Goal: Transaction & Acquisition: Obtain resource

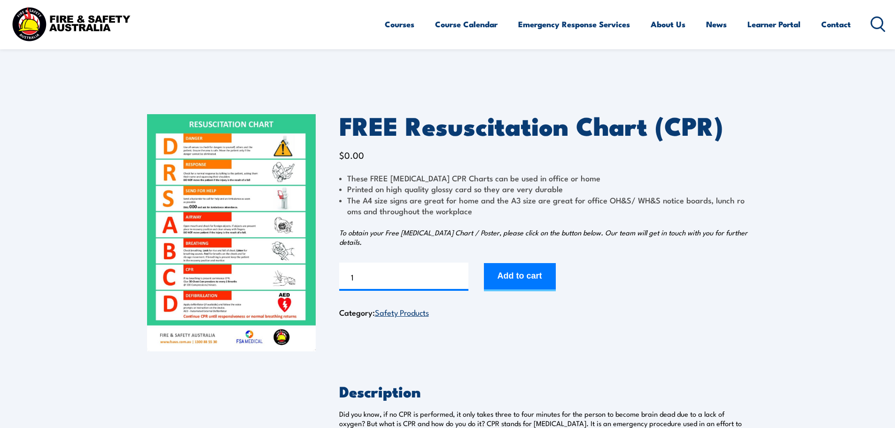
click at [204, 223] on img at bounding box center [231, 232] width 169 height 237
click at [514, 277] on button "Add to cart" at bounding box center [520, 277] width 72 height 28
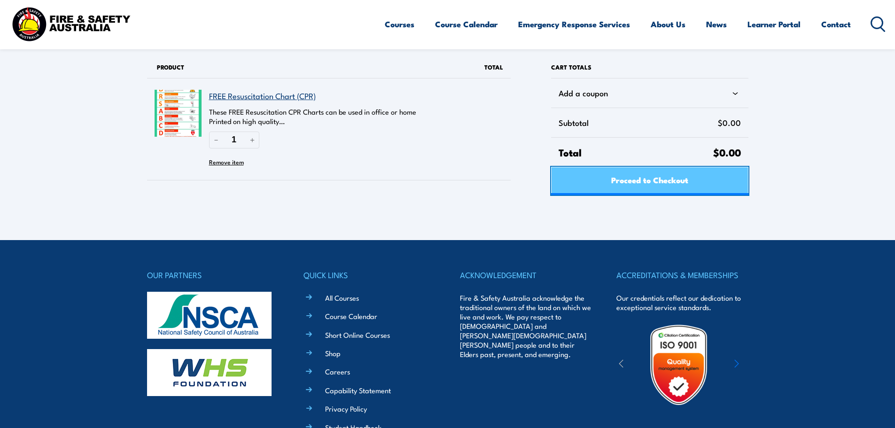
click at [681, 179] on span "Proceed to Checkout" at bounding box center [649, 179] width 77 height 25
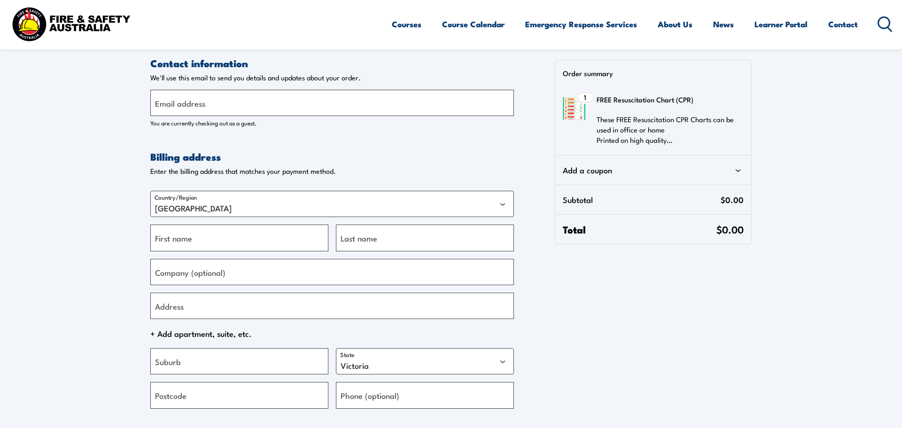
select select "VIC"
click at [239, 101] on input "Email address" at bounding box center [329, 103] width 364 height 26
type input "nerida.acason@carrier.com"
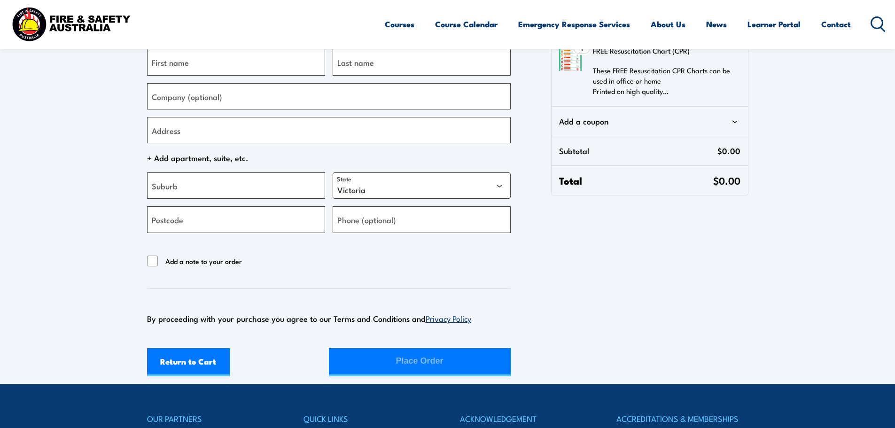
scroll to position [188, 0]
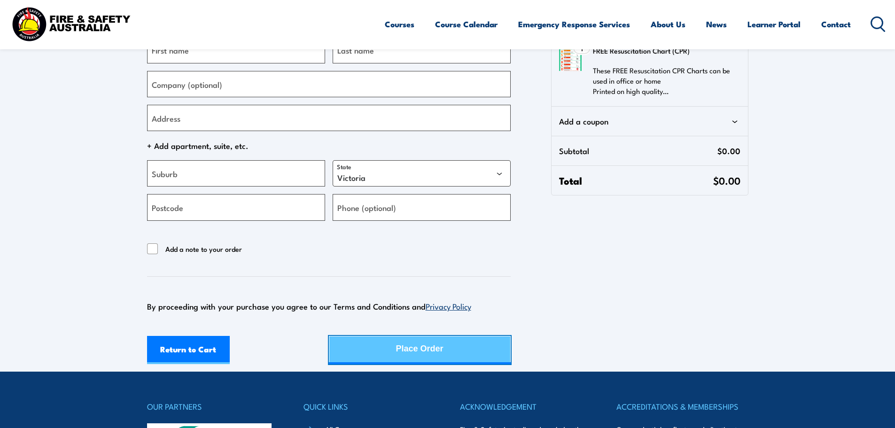
click at [452, 354] on button "Place Order" at bounding box center [420, 350] width 182 height 28
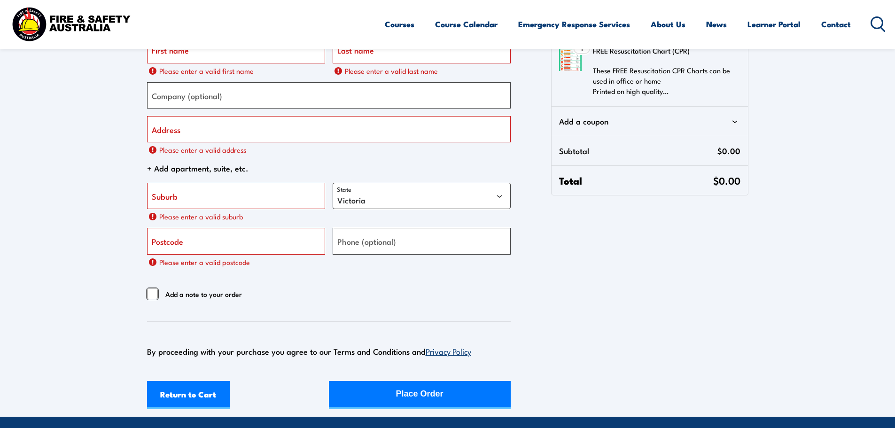
drag, startPoint x: 148, startPoint y: 292, endPoint x: 190, endPoint y: 296, distance: 42.0
click at [149, 292] on input "Add a note to your order" at bounding box center [152, 293] width 11 height 11
checkbox input "true"
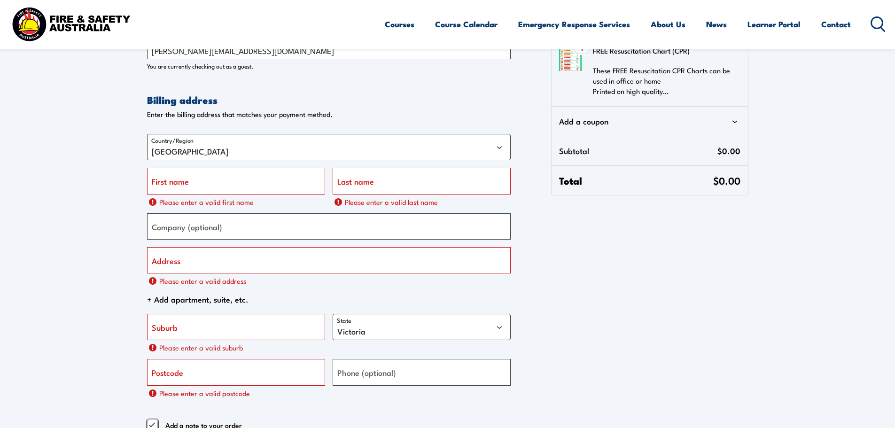
scroll to position [47, 0]
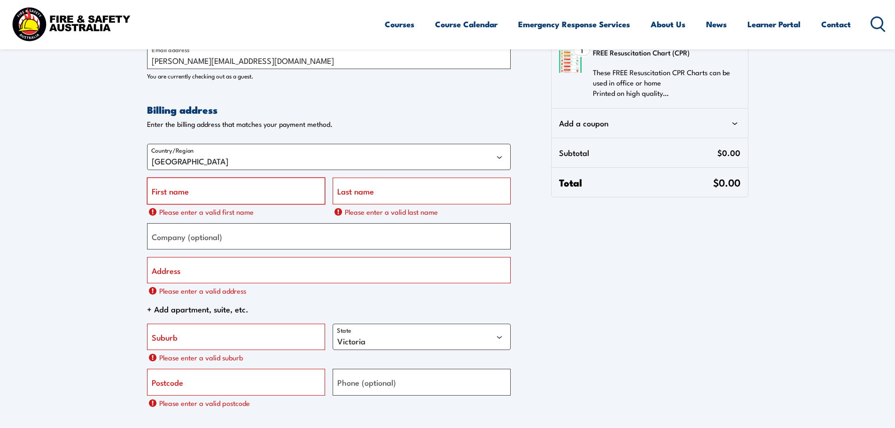
click at [231, 186] on input "First name" at bounding box center [236, 191] width 178 height 26
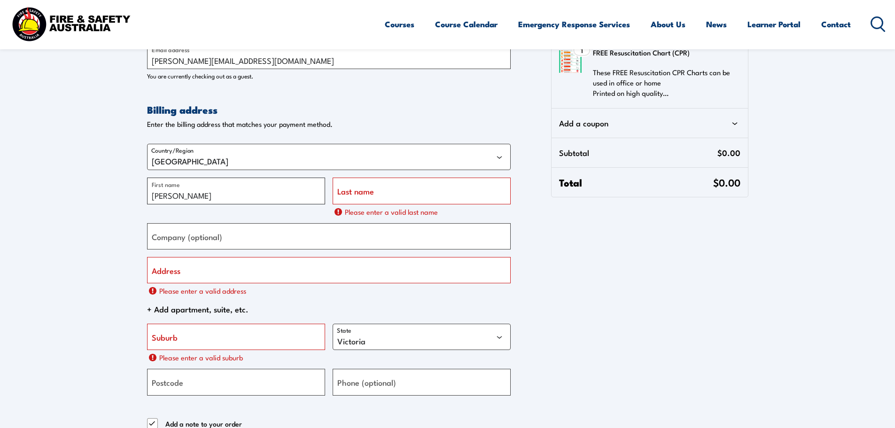
type input "Nerida"
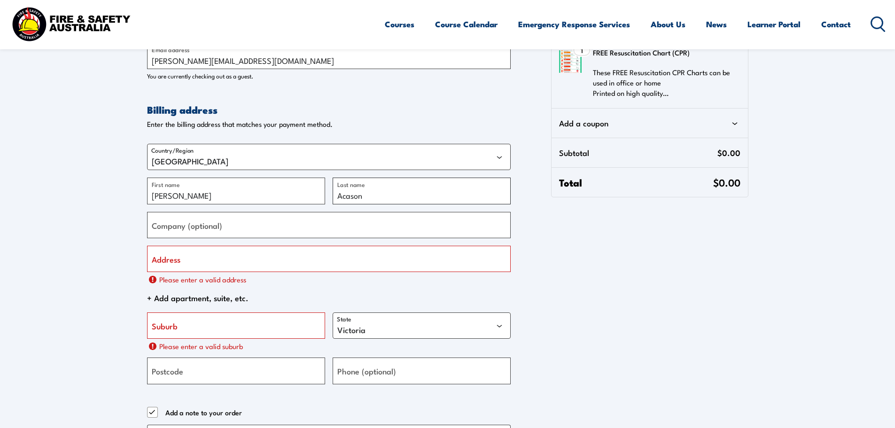
type input "Acason"
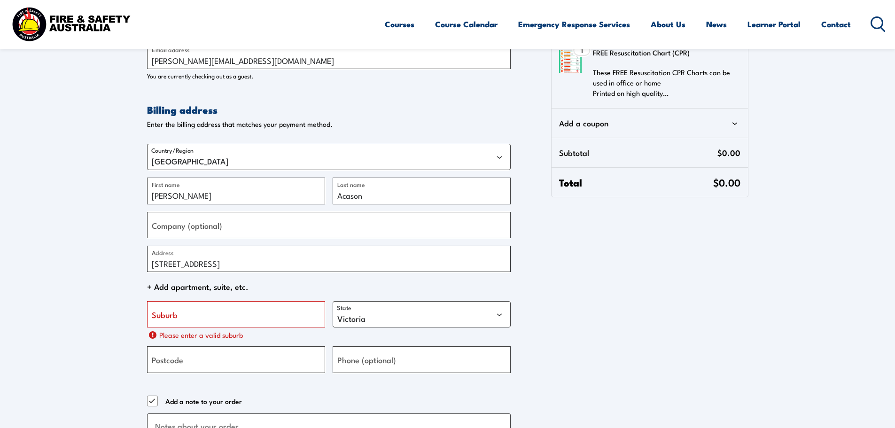
type input "[STREET_ADDRESS]"
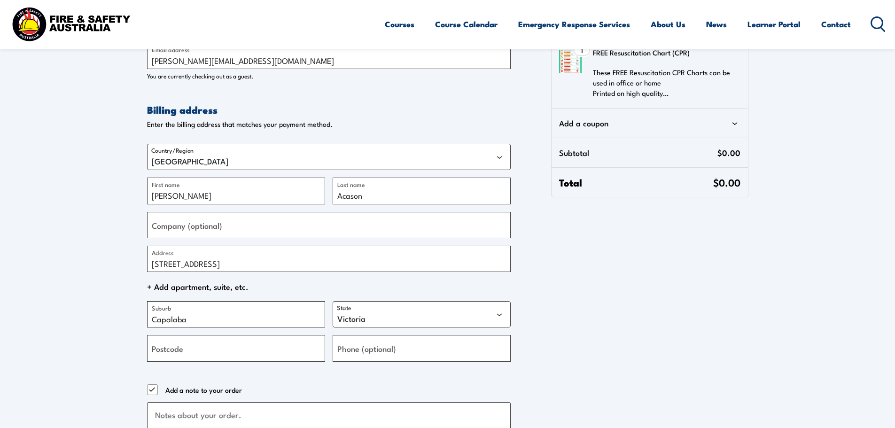
type input "Capalaba"
select select "QLD"
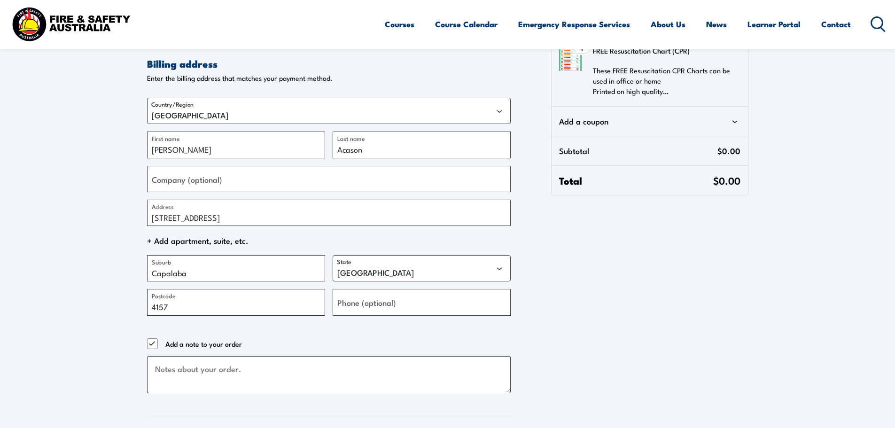
scroll to position [235, 0]
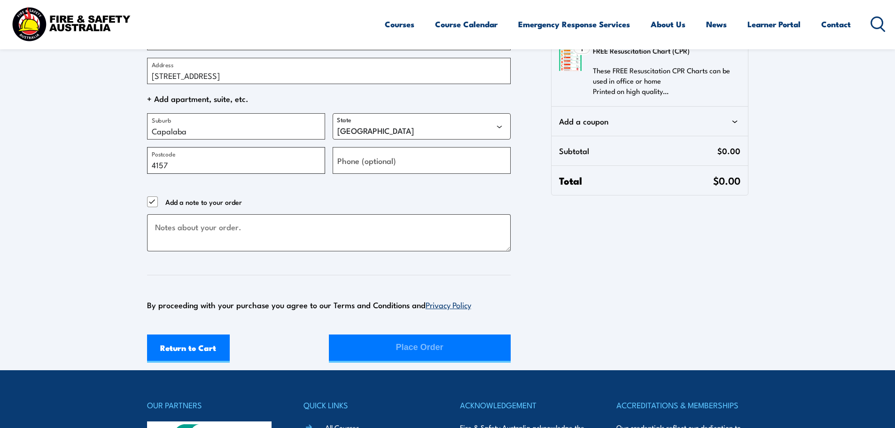
type input "4157"
click at [411, 352] on div "Return to Cart Place Order" at bounding box center [329, 348] width 364 height 28
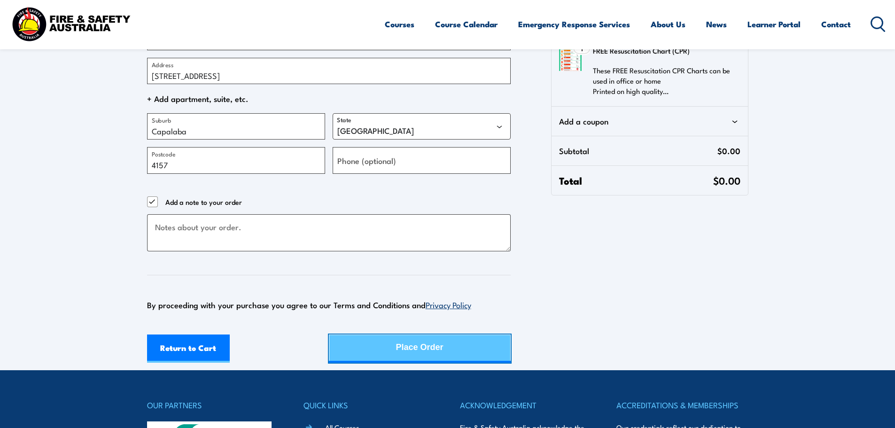
click at [431, 340] on div "Place Order" at bounding box center [419, 347] width 47 height 25
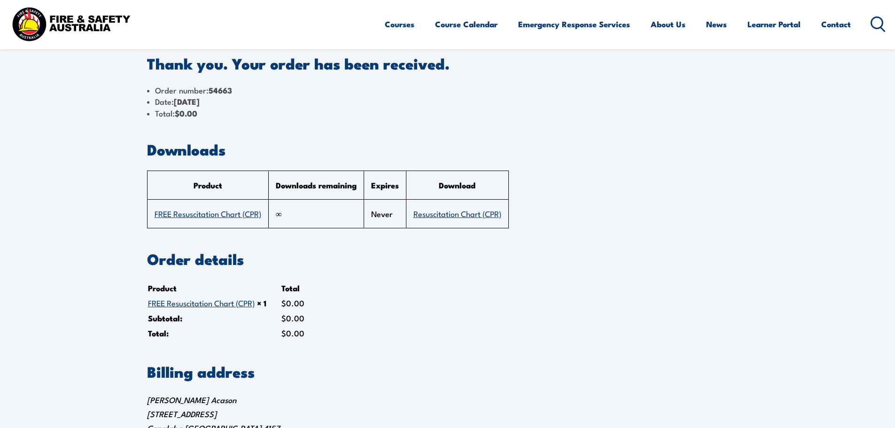
click at [229, 215] on link "FREE Resuscitation Chart (CPR)" at bounding box center [208, 213] width 107 height 11
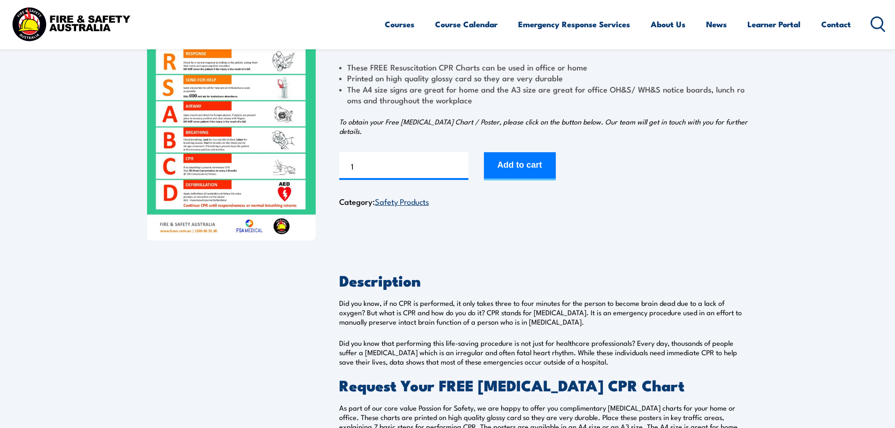
scroll to position [141, 0]
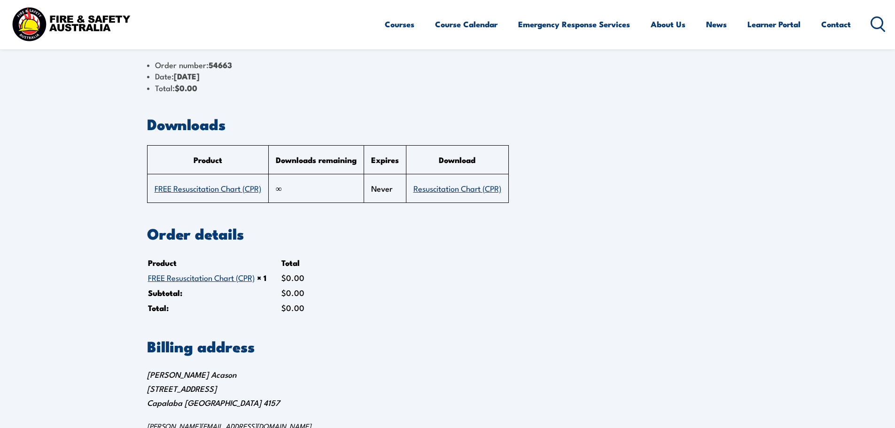
scroll to position [47, 0]
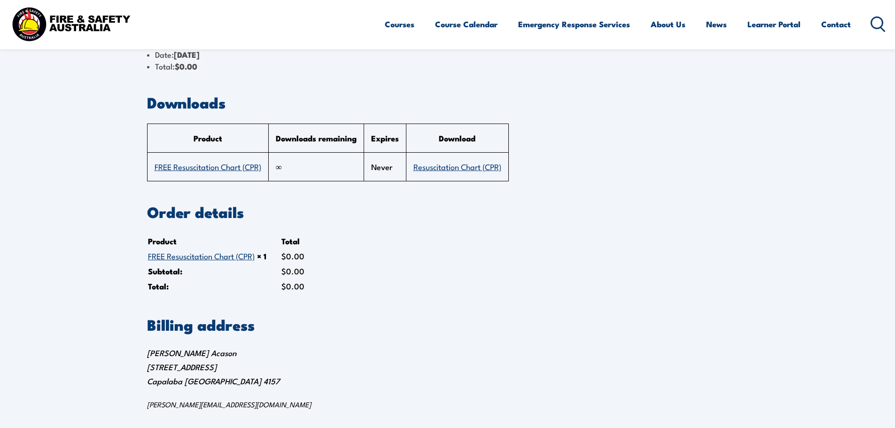
click at [461, 165] on link "Resuscitation Chart (CPR)" at bounding box center [457, 166] width 88 height 11
